Goal: Communication & Community: Answer question/provide support

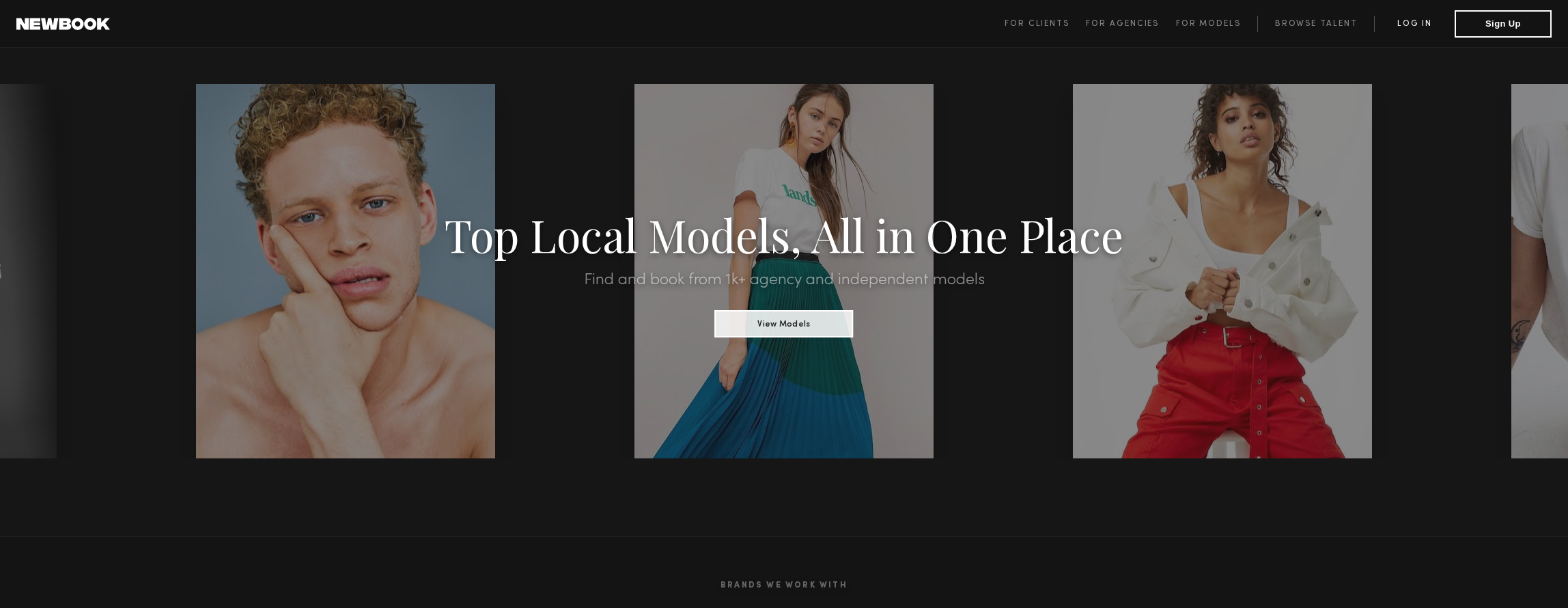
click at [1415, 25] on link "Log in" at bounding box center [1414, 23] width 81 height 16
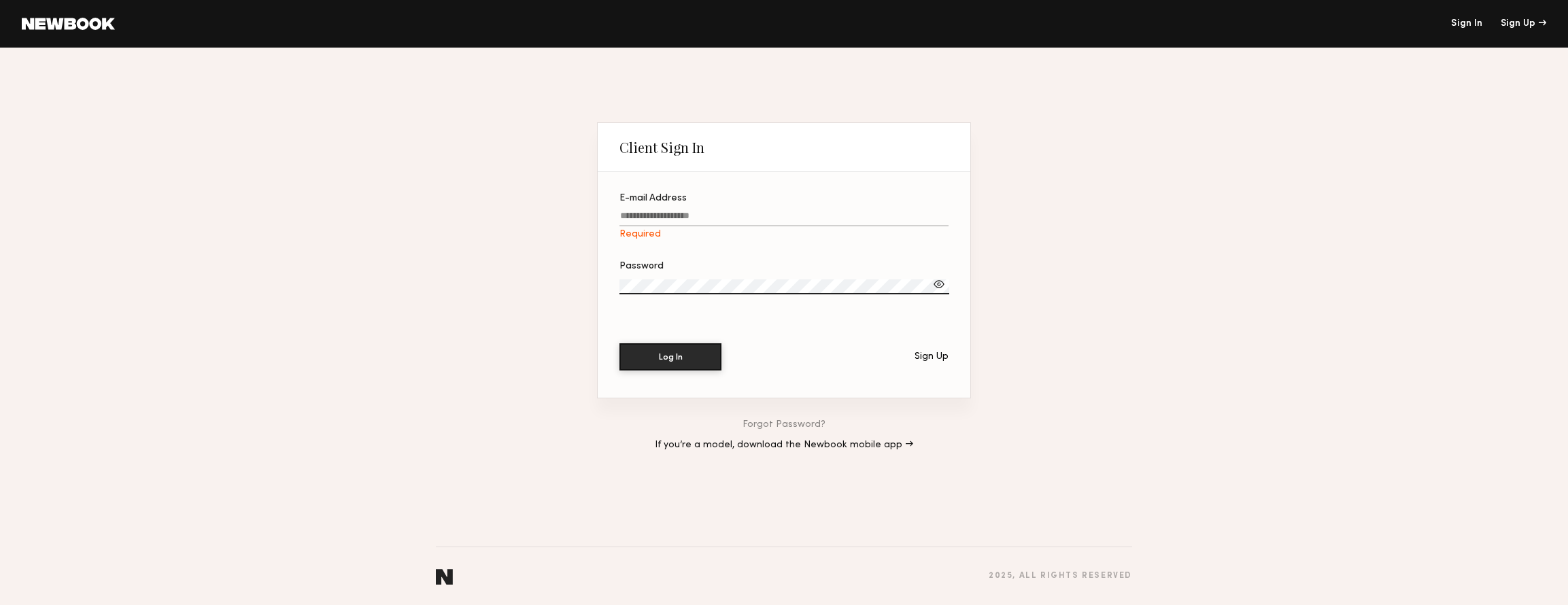
type input "**********"
click at [697, 359] on button "Log In" at bounding box center [671, 356] width 102 height 27
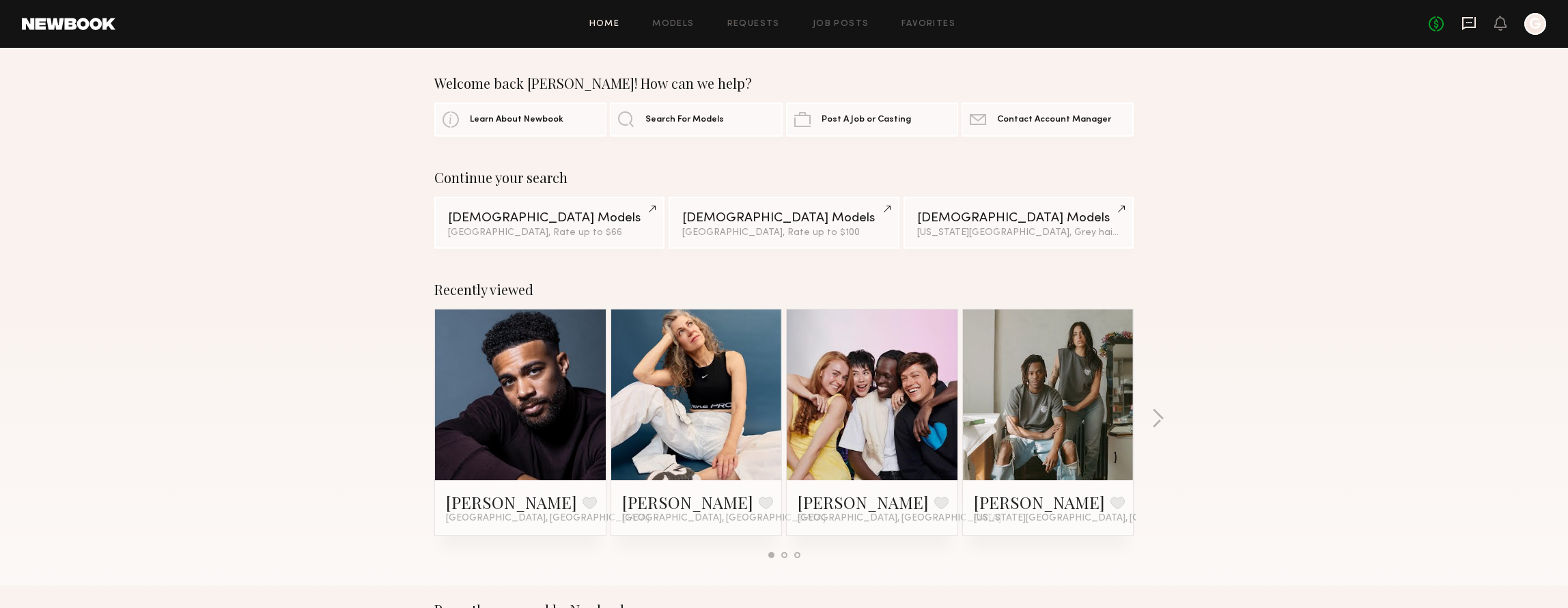
click at [1476, 22] on icon at bounding box center [1468, 22] width 15 height 15
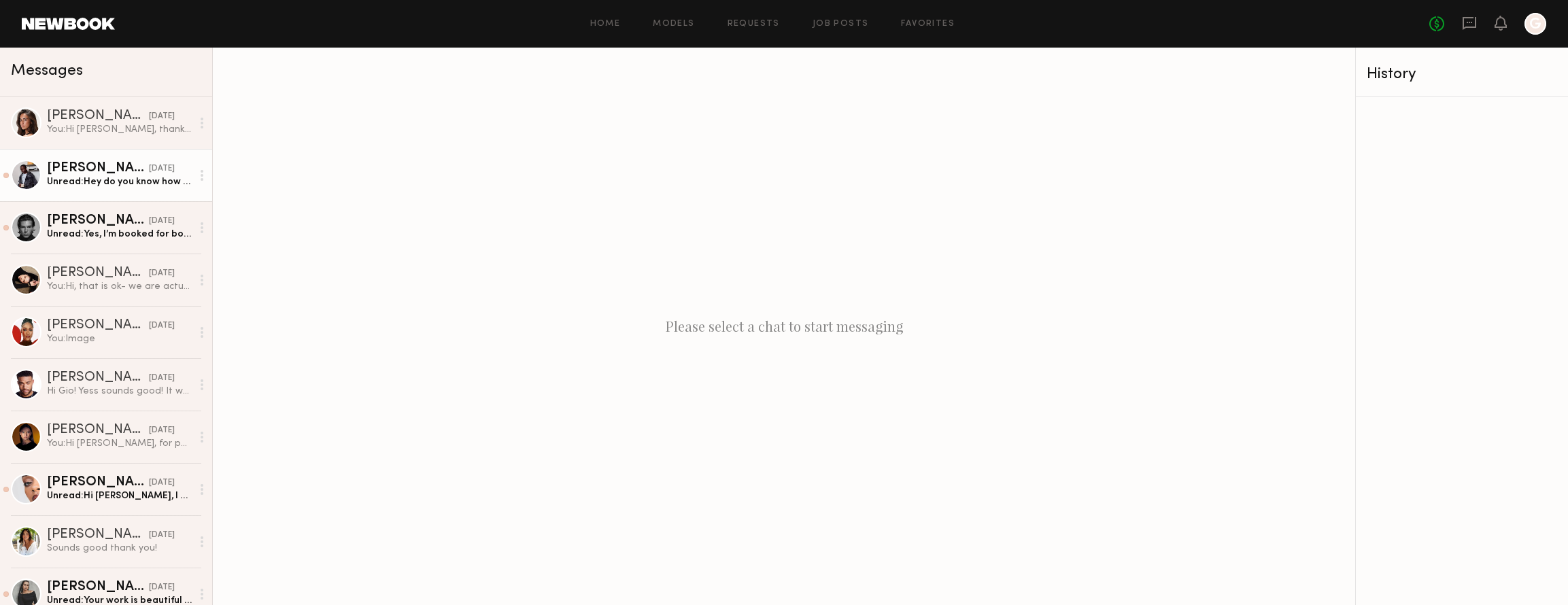
click at [109, 175] on div "Unread: Hey do you know how to get in the front door ? I’m calling the FD studi…" at bounding box center [119, 181] width 145 height 13
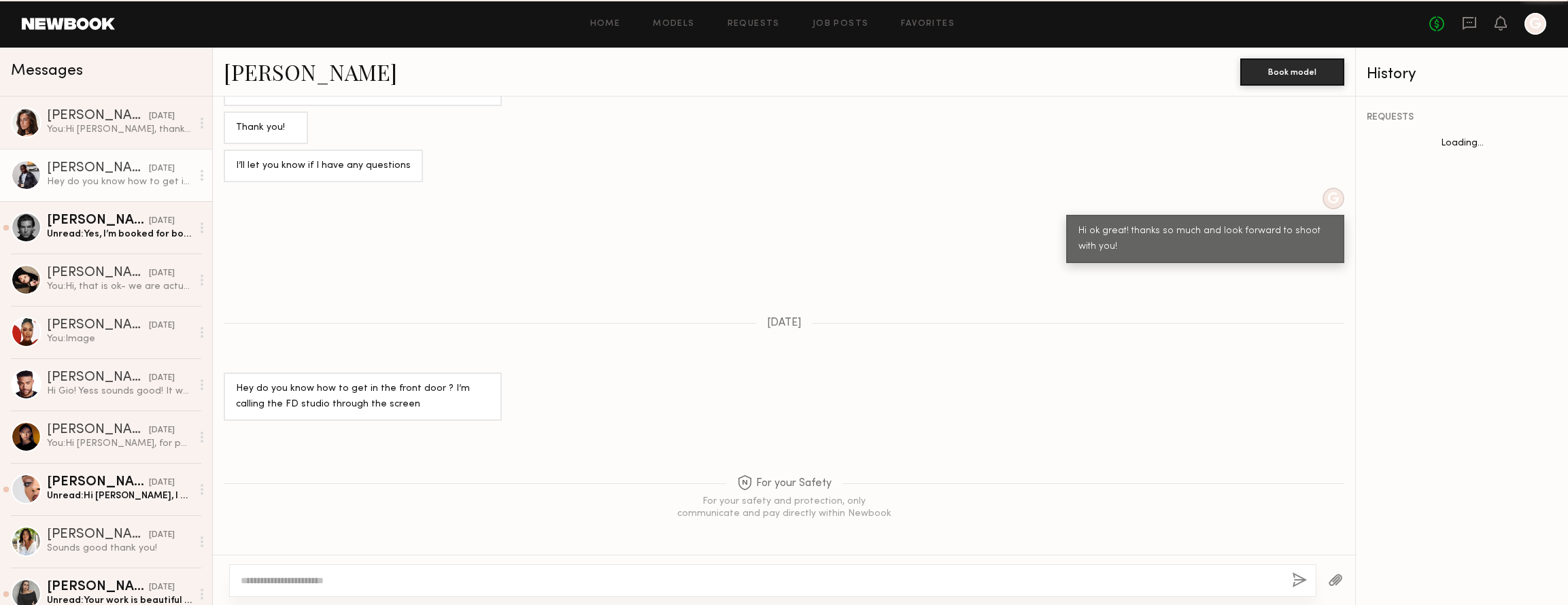
scroll to position [1213, 0]
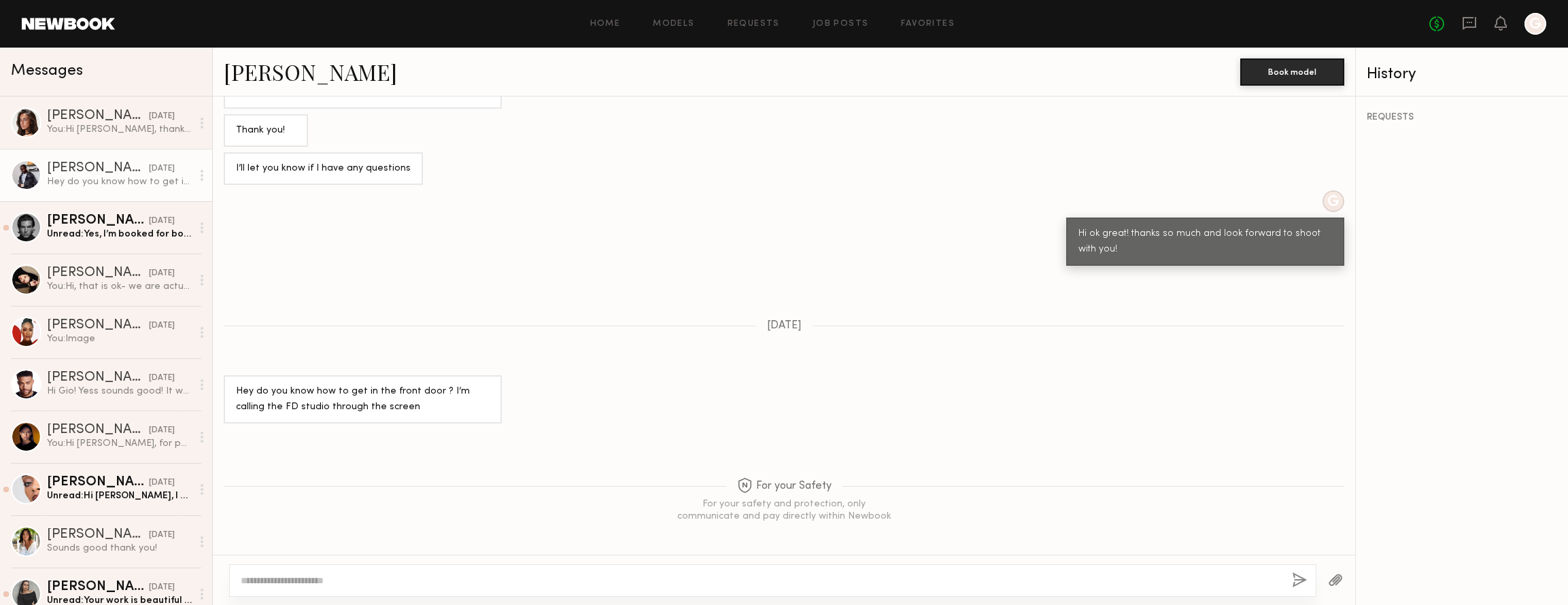
click at [458, 587] on textarea at bounding box center [761, 580] width 1040 height 13
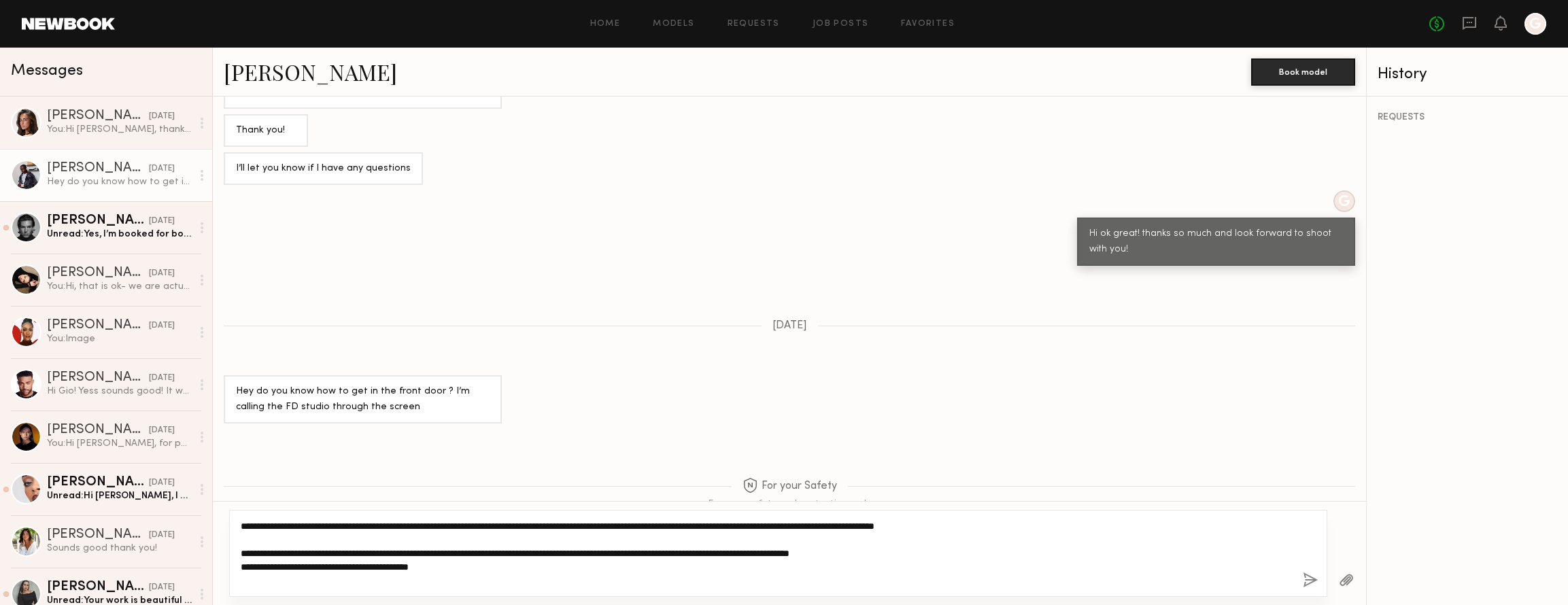
paste textarea "**********"
type textarea "**********"
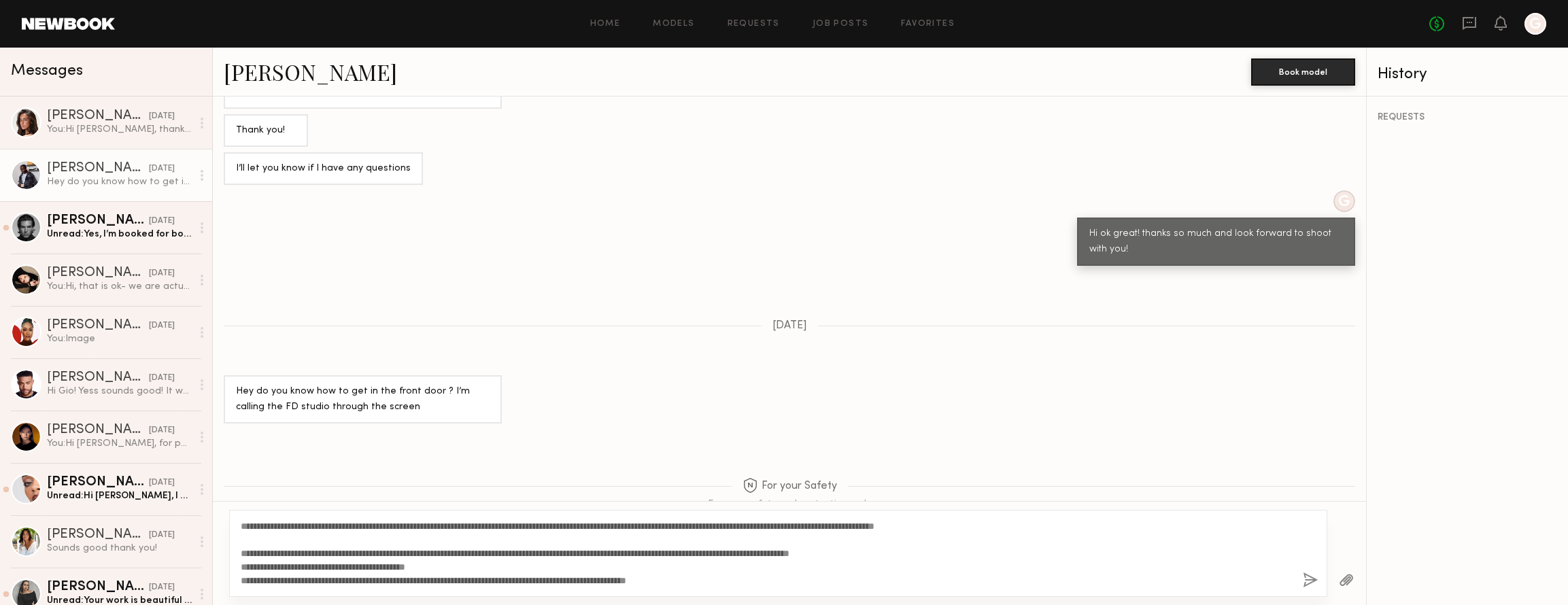
click at [1306, 583] on button "button" at bounding box center [1310, 581] width 15 height 17
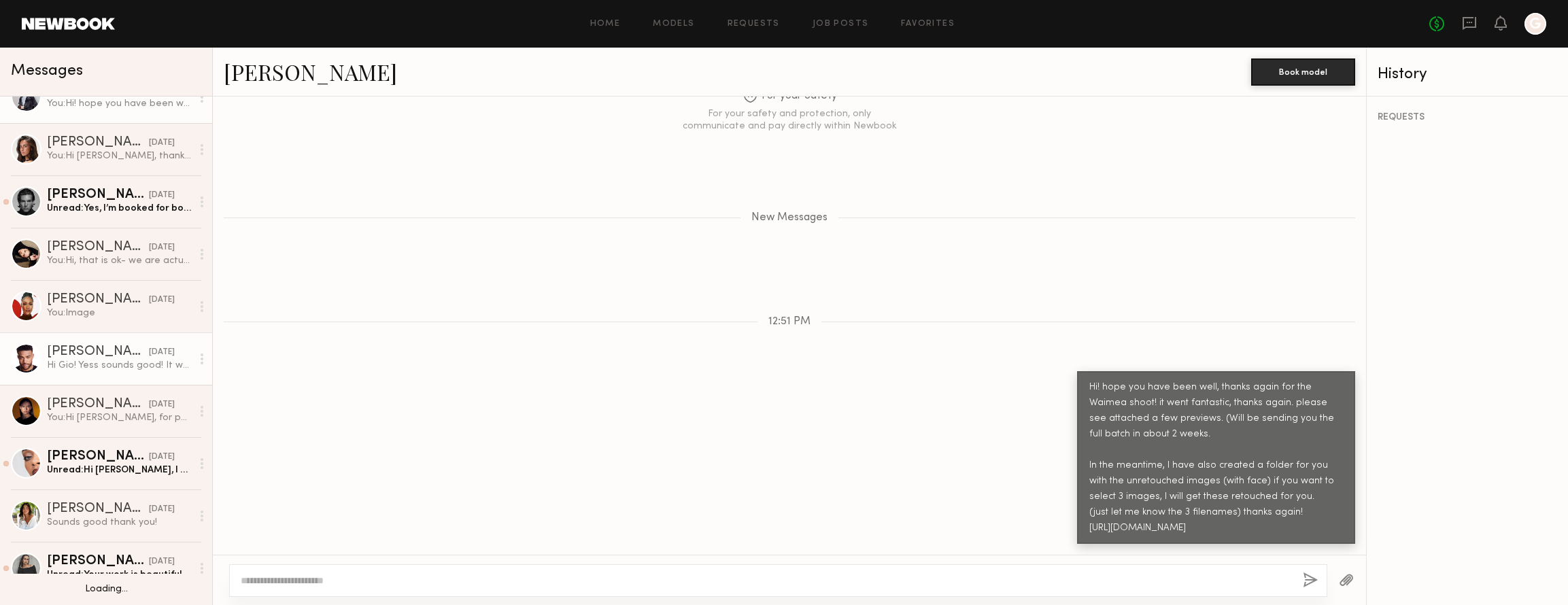
scroll to position [0, 0]
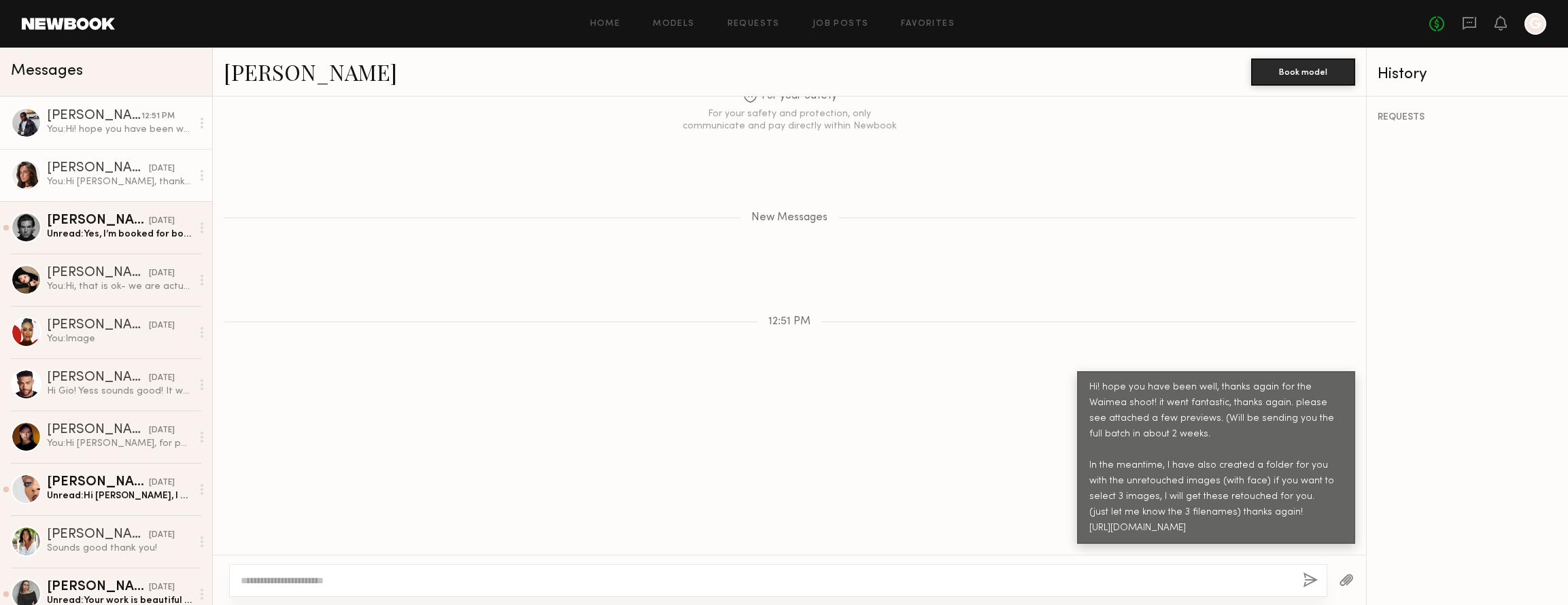
click at [109, 167] on div "[PERSON_NAME]" at bounding box center [98, 168] width 102 height 13
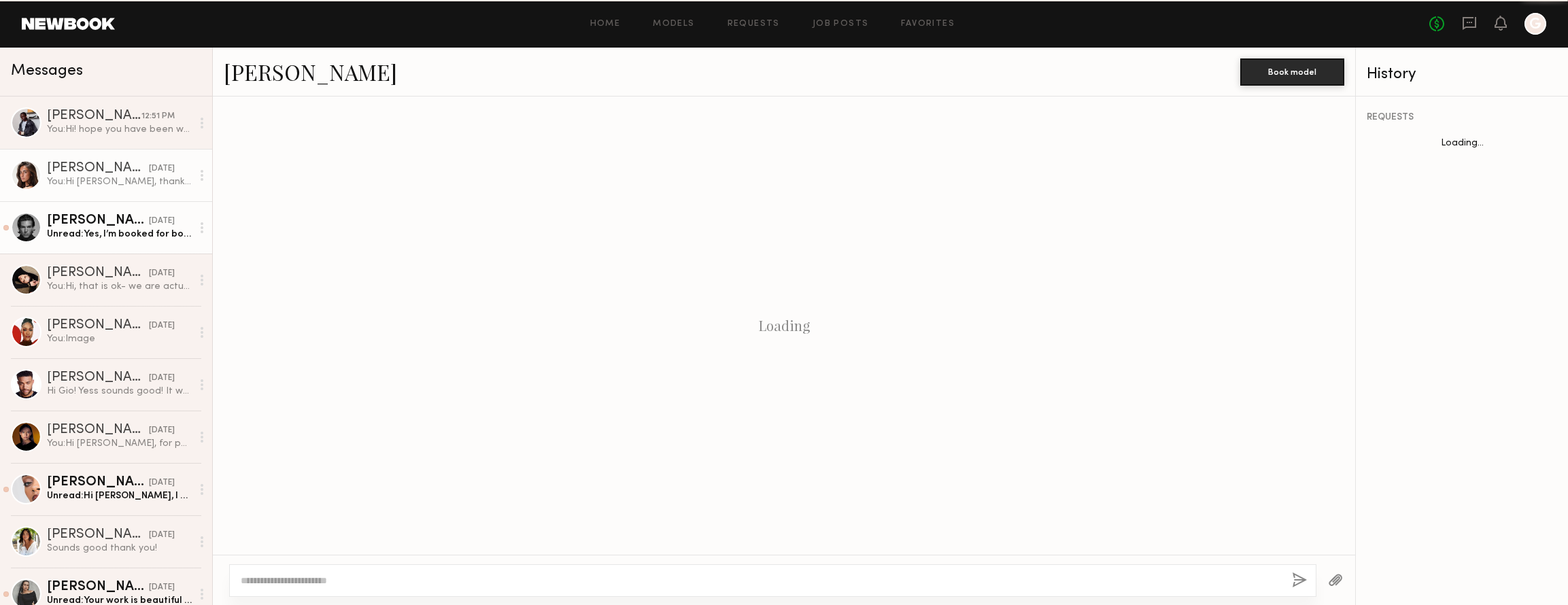
scroll to position [596, 0]
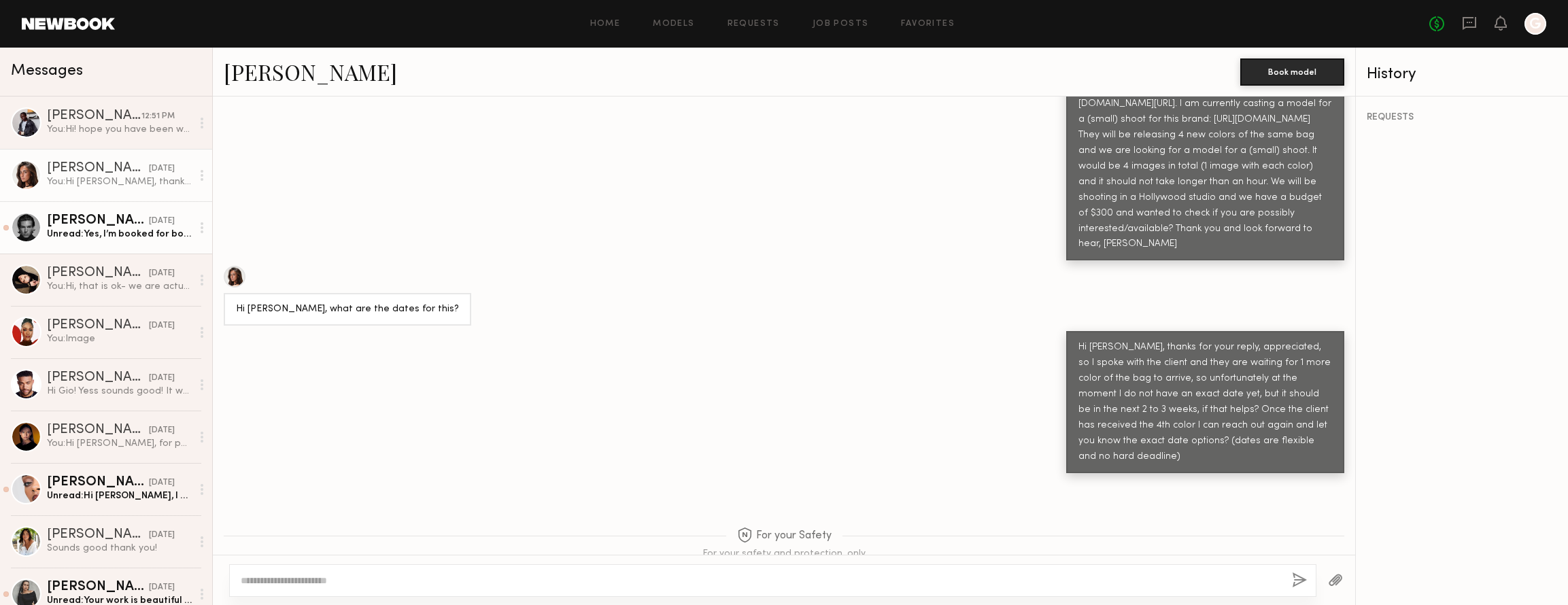
click at [112, 227] on div "[PERSON_NAME]" at bounding box center [98, 221] width 102 height 13
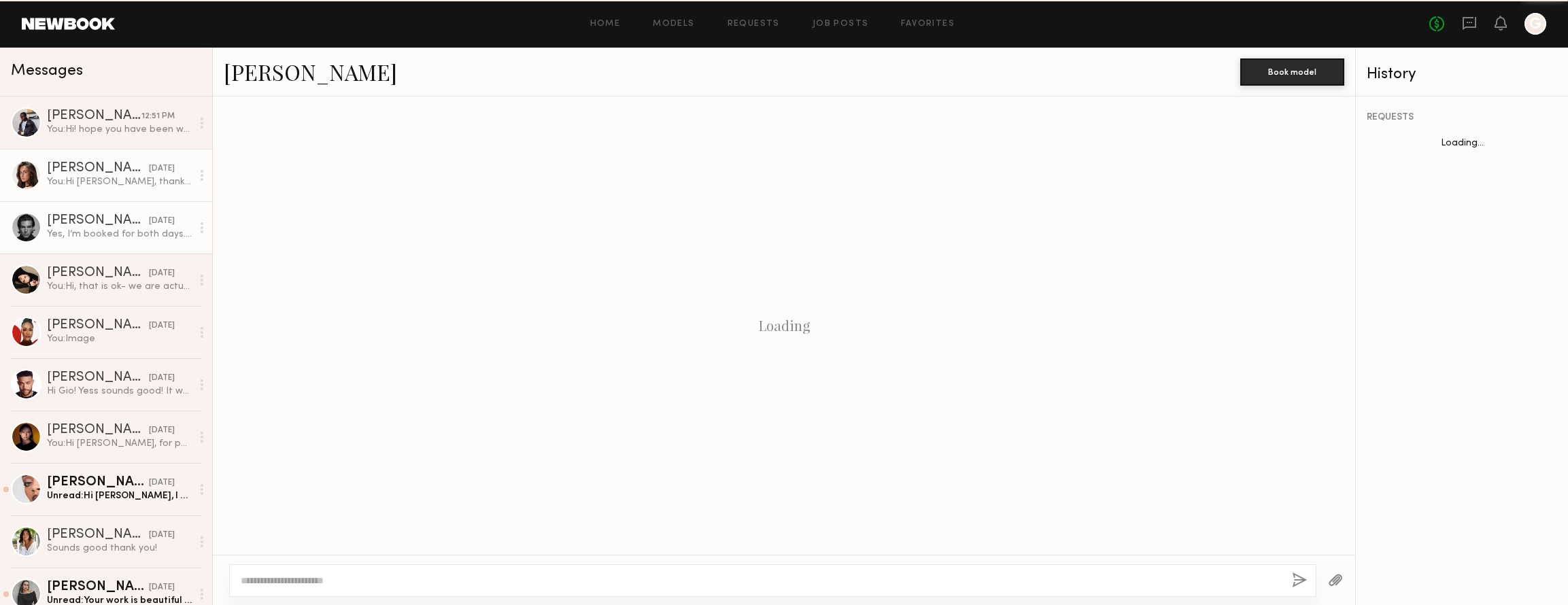
scroll to position [2303, 0]
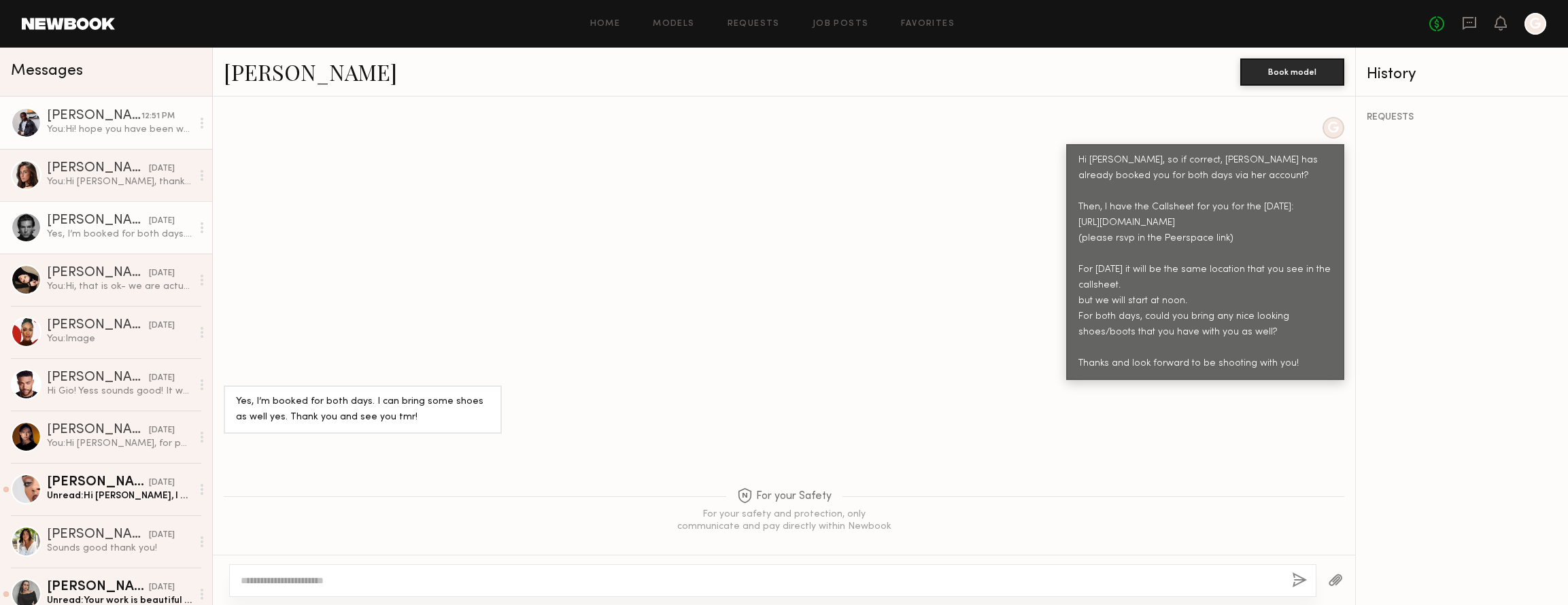
click at [115, 120] on div "[PERSON_NAME]" at bounding box center [94, 116] width 94 height 13
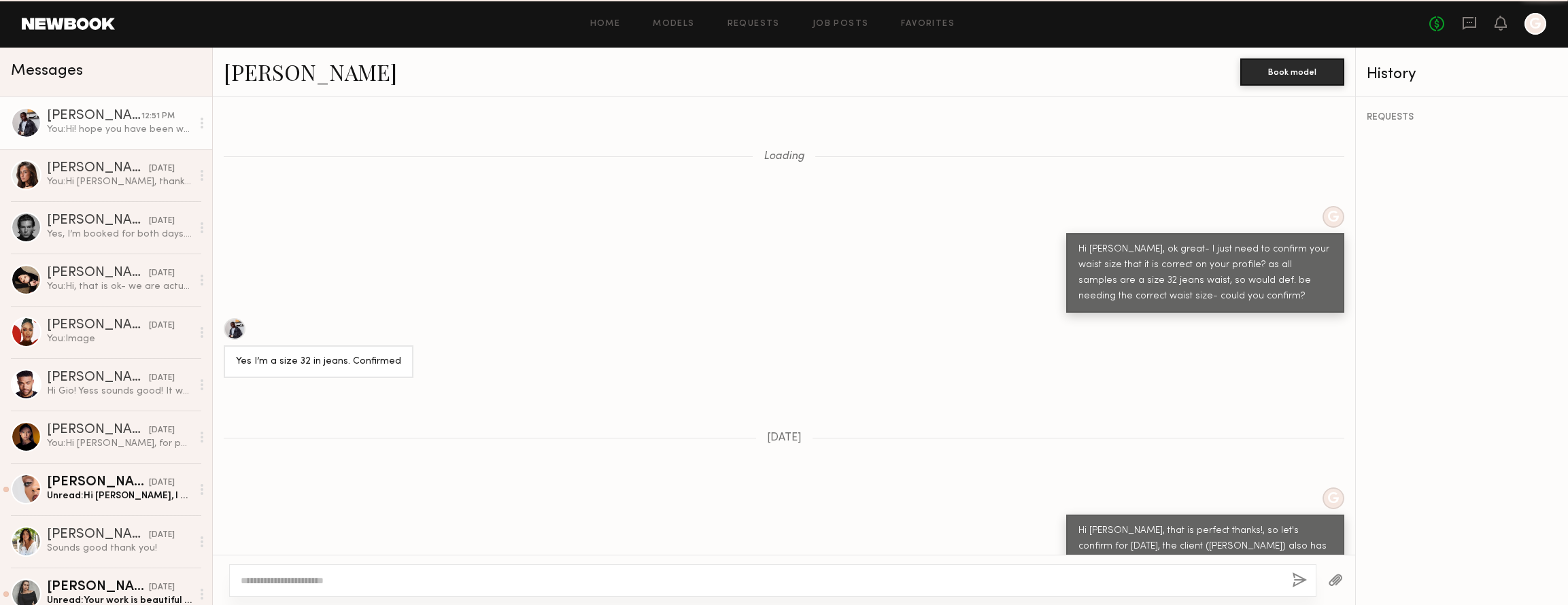
scroll to position [1551, 0]
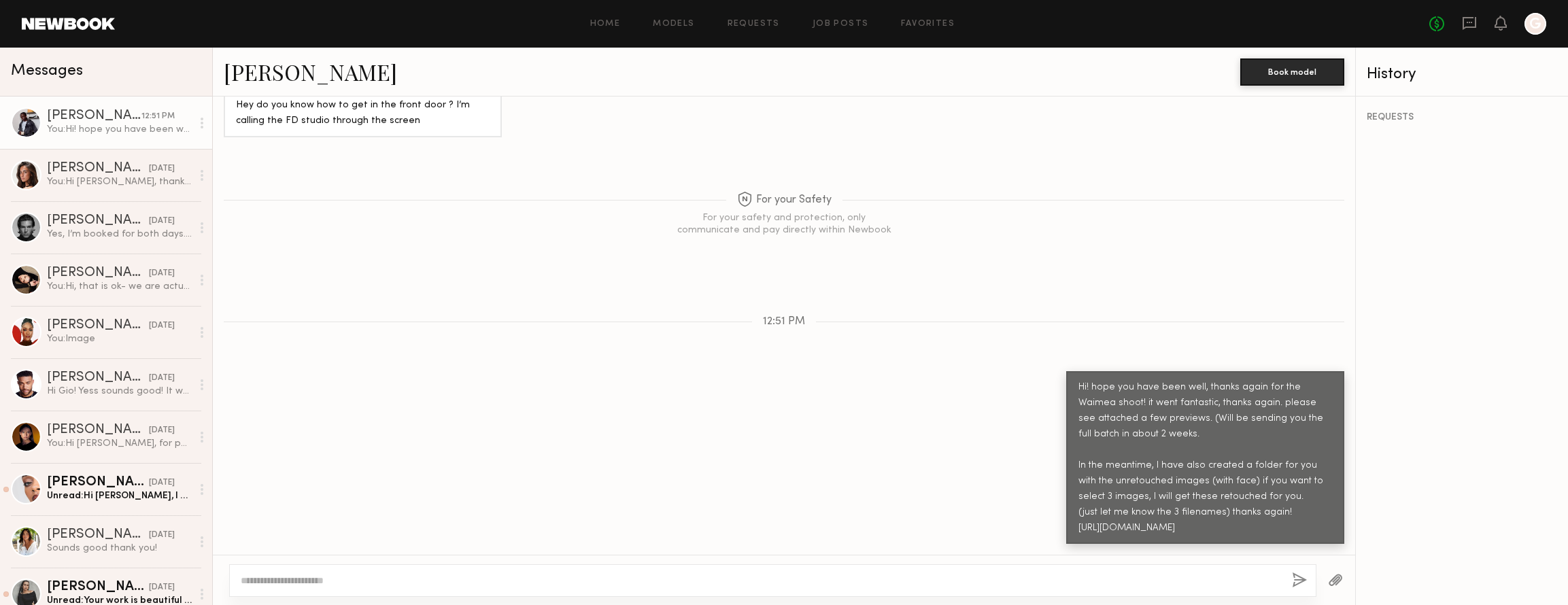
drag, startPoint x: 1072, startPoint y: 358, endPoint x: 1277, endPoint y: 539, distance: 273.5
click at [1277, 539] on div "Hi! hope you have been well, thanks again for the Waimea shoot! it went fantast…" at bounding box center [1205, 458] width 278 height 173
copy div "Hi! hope you have been well, thanks again for the Waimea shoot! it went fantast…"
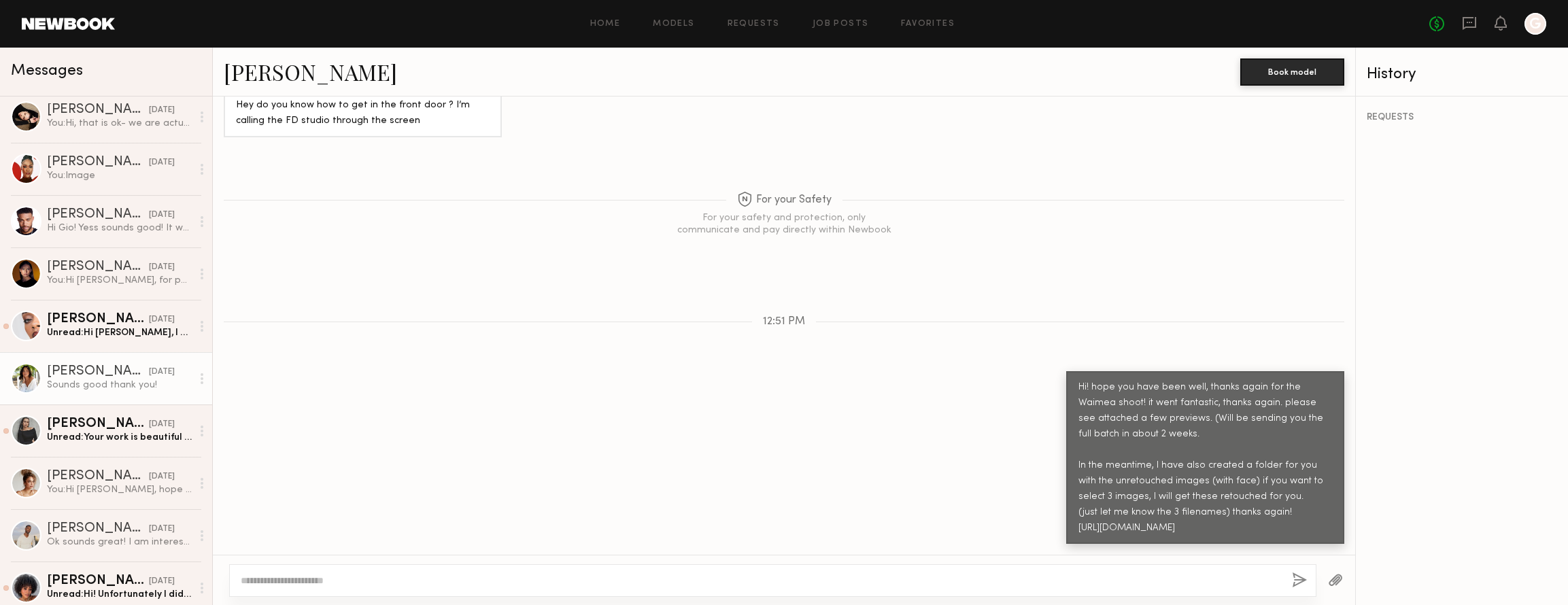
scroll to position [0, 0]
